Goal: Book appointment/travel/reservation

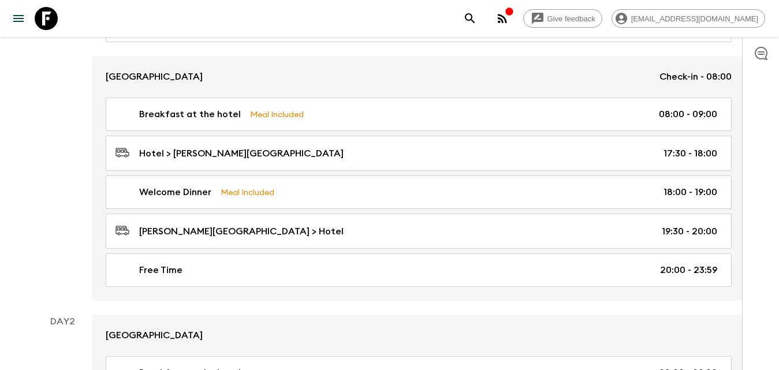
scroll to position [173, 0]
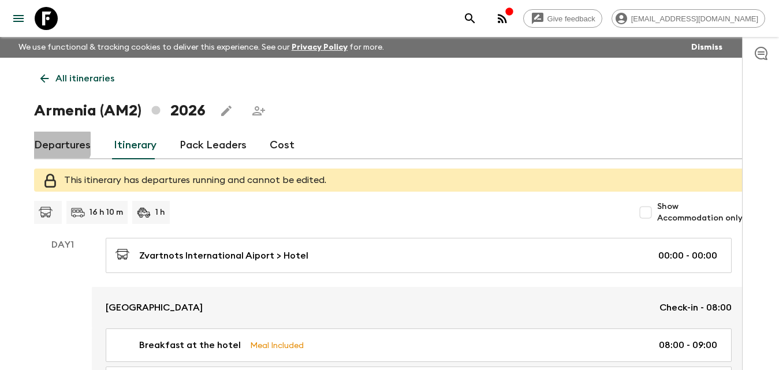
drag, startPoint x: 55, startPoint y: 144, endPoint x: 64, endPoint y: 142, distance: 9.4
click at [55, 143] on link "Departures" at bounding box center [62, 146] width 57 height 28
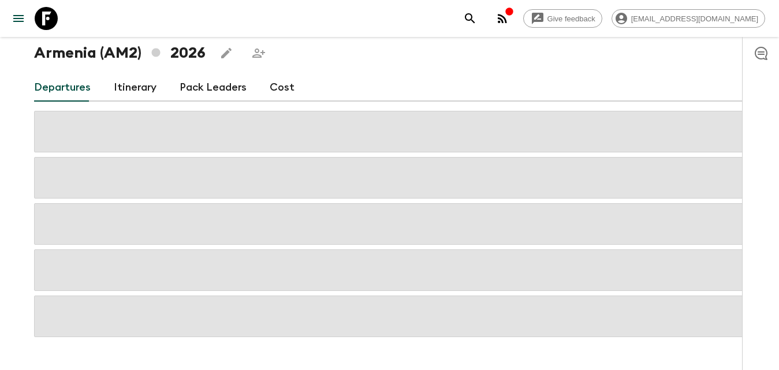
scroll to position [88, 0]
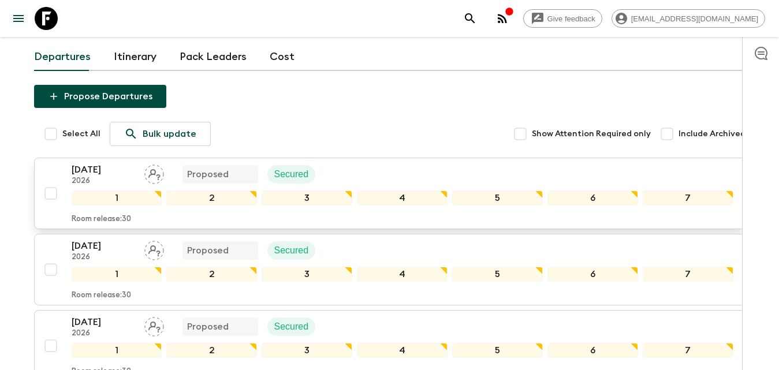
click at [94, 167] on p "[DATE]" at bounding box center [103, 170] width 63 height 14
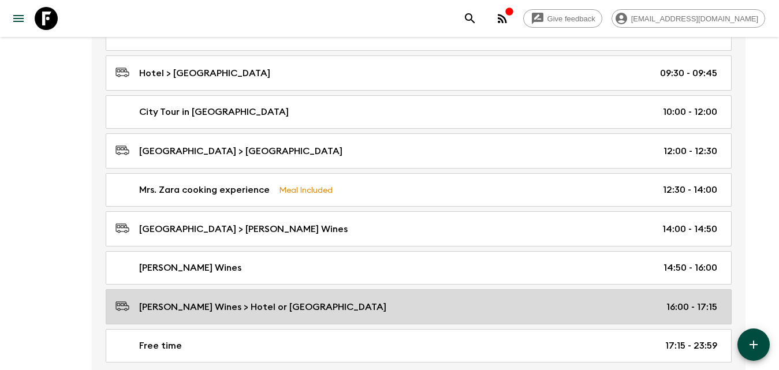
scroll to position [635, 0]
